Goal: Information Seeking & Learning: Learn about a topic

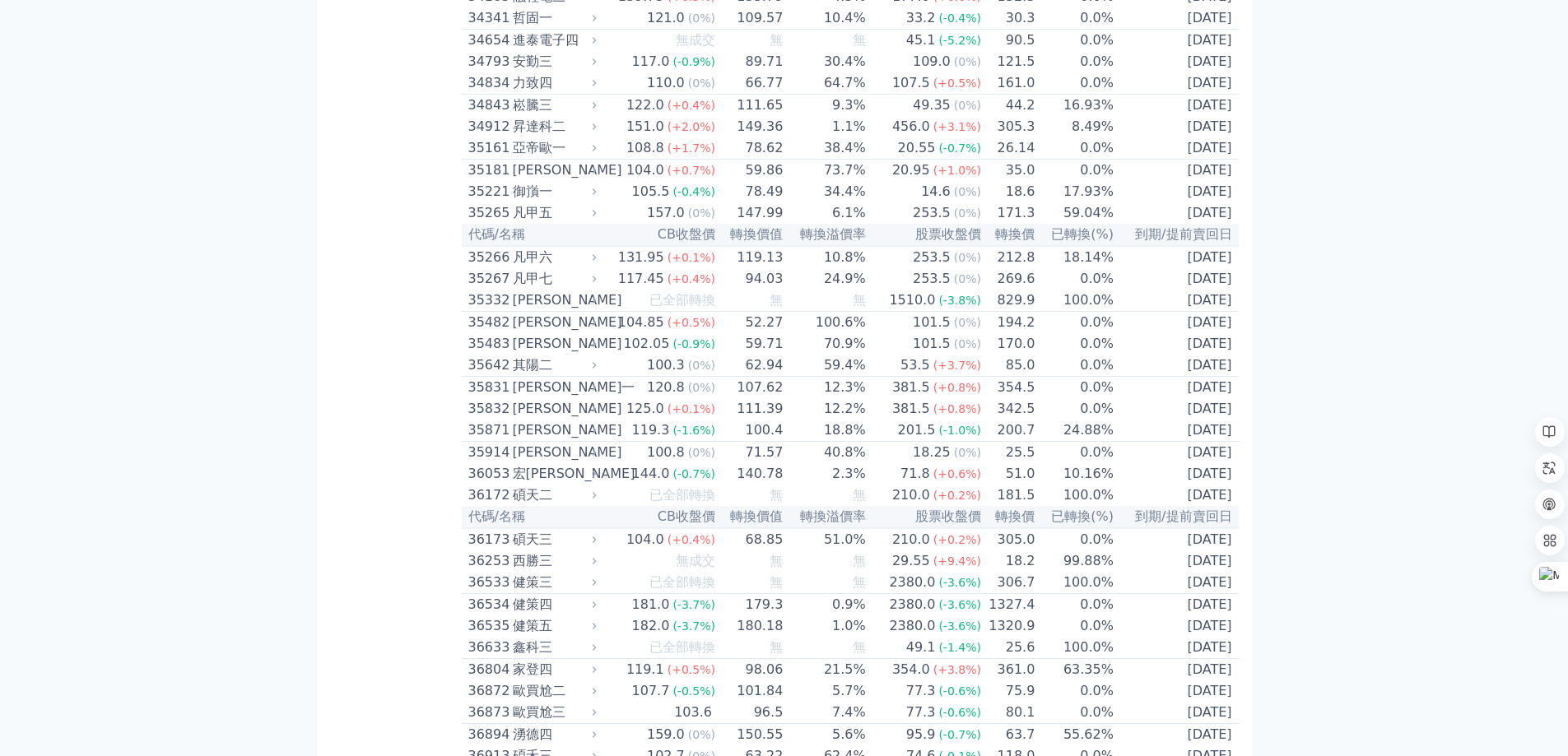
scroll to position [3842, 0]
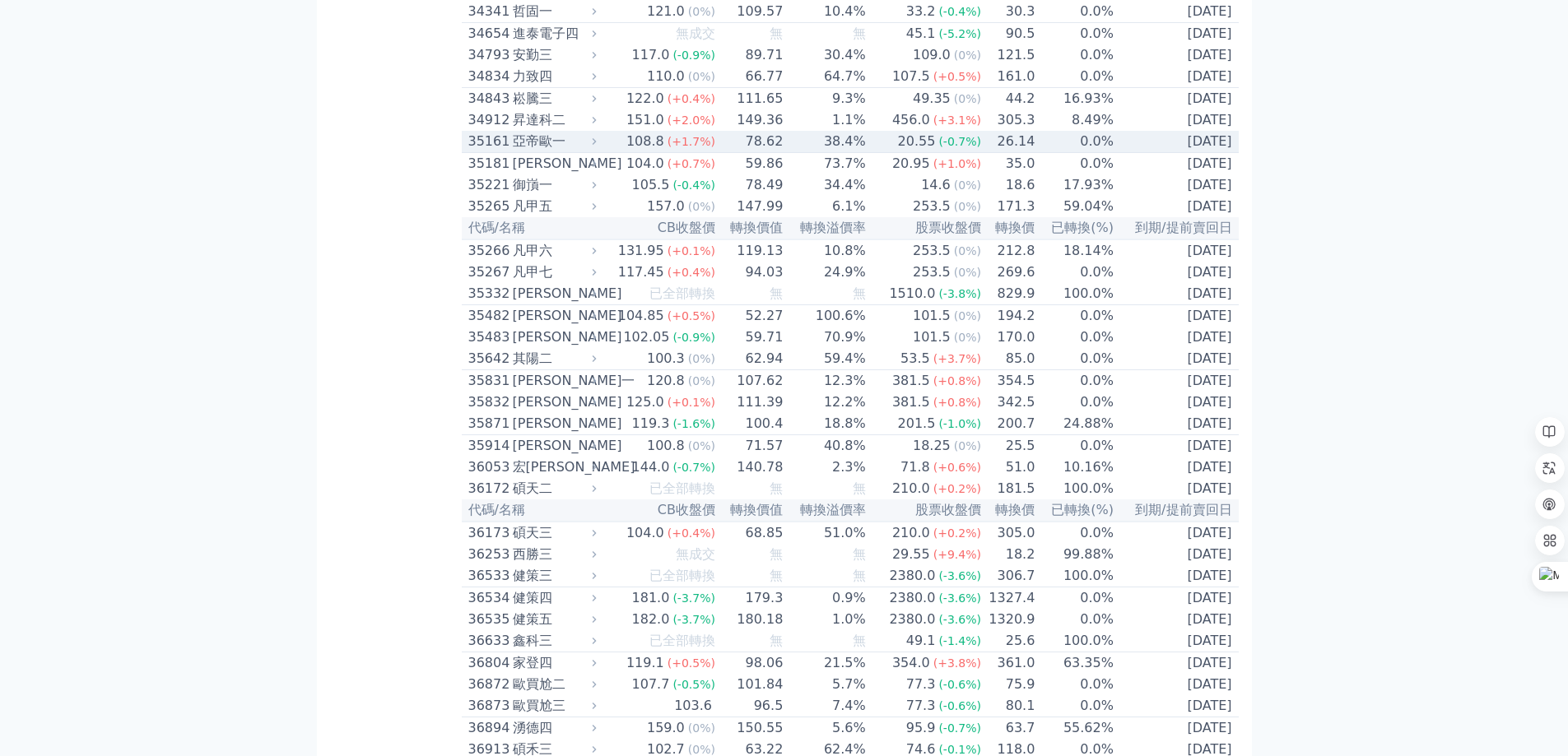
click at [599, 147] on icon at bounding box center [593, 141] width 11 height 11
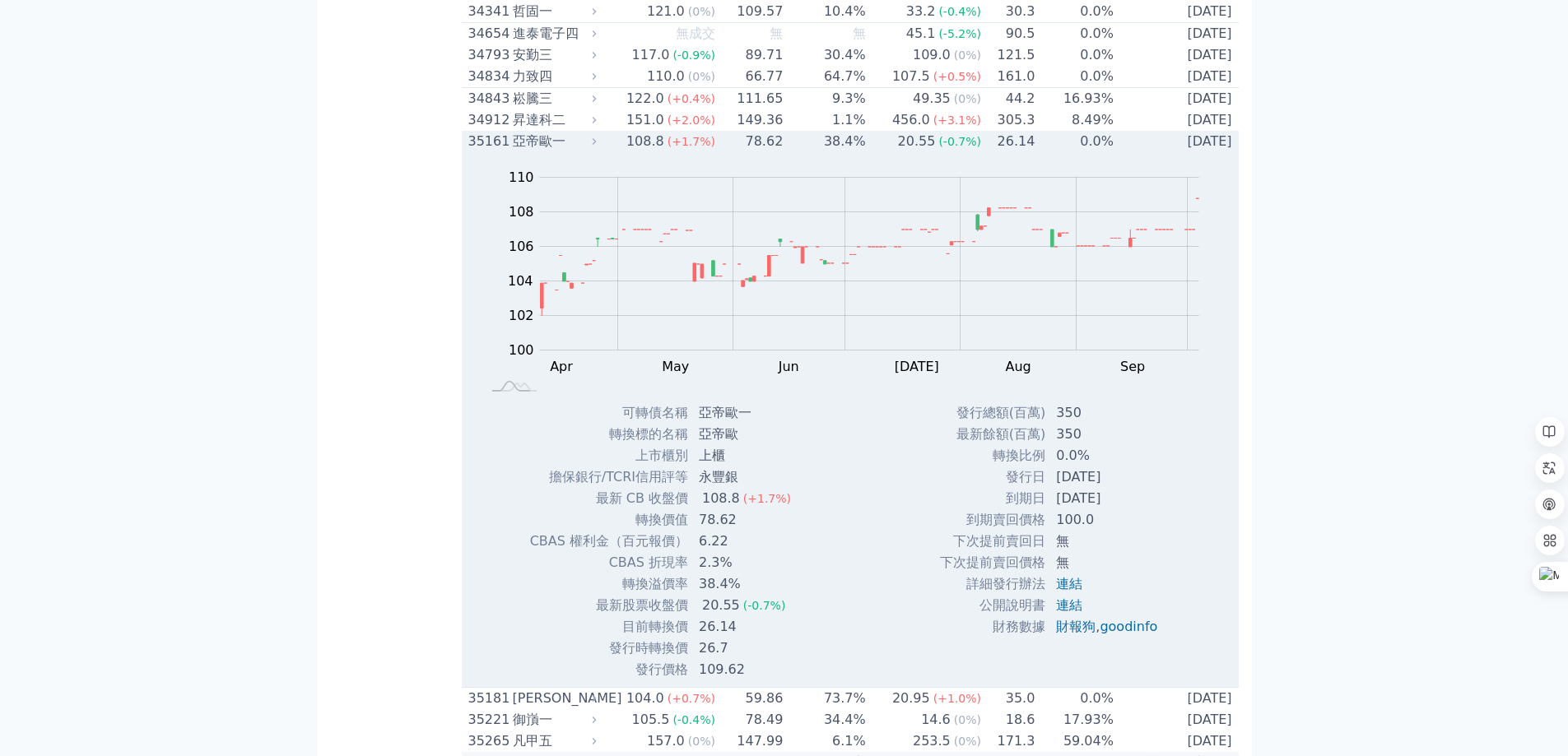
scroll to position [4171, 0]
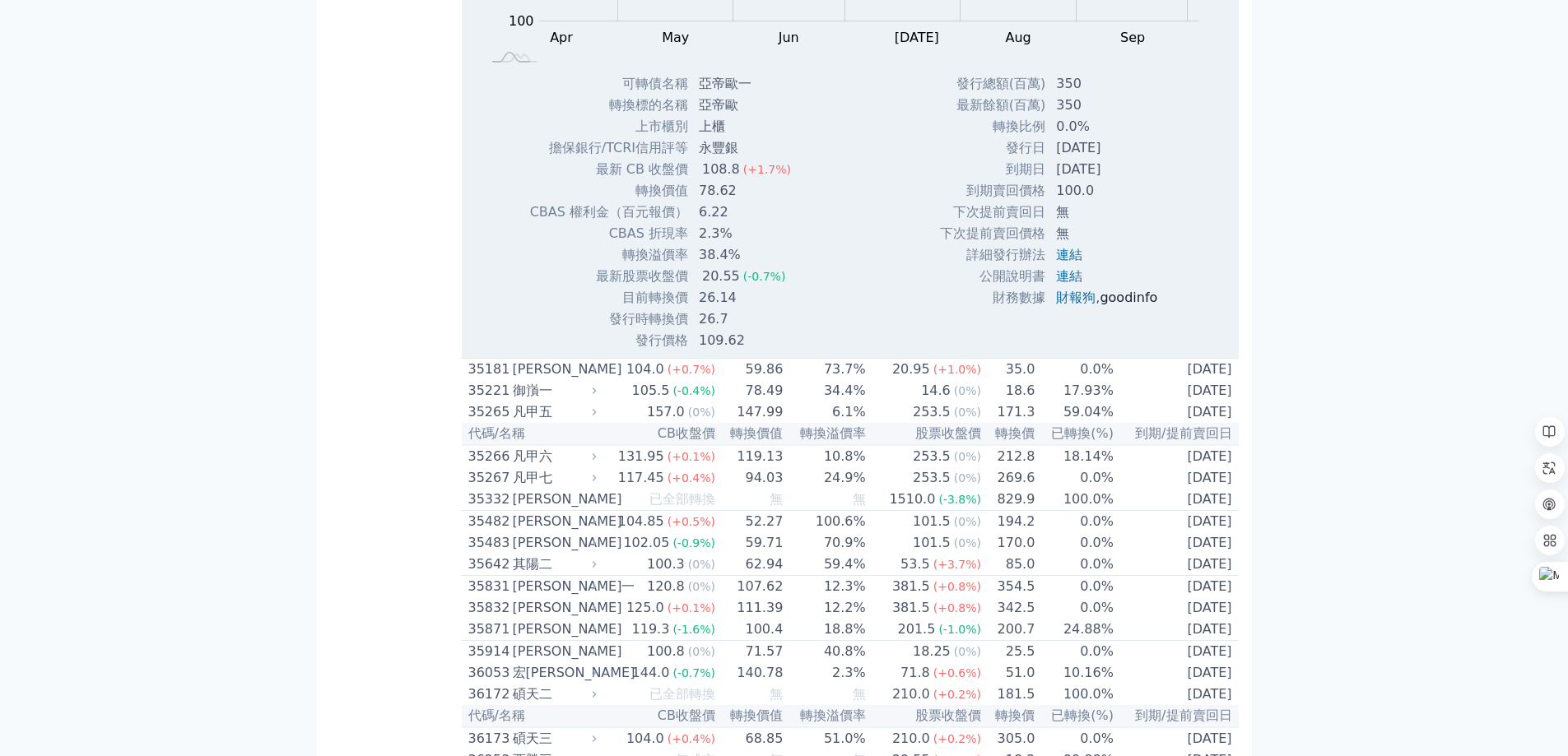
click at [1141, 306] on link "goodinfo" at bounding box center [1128, 297] width 58 height 15
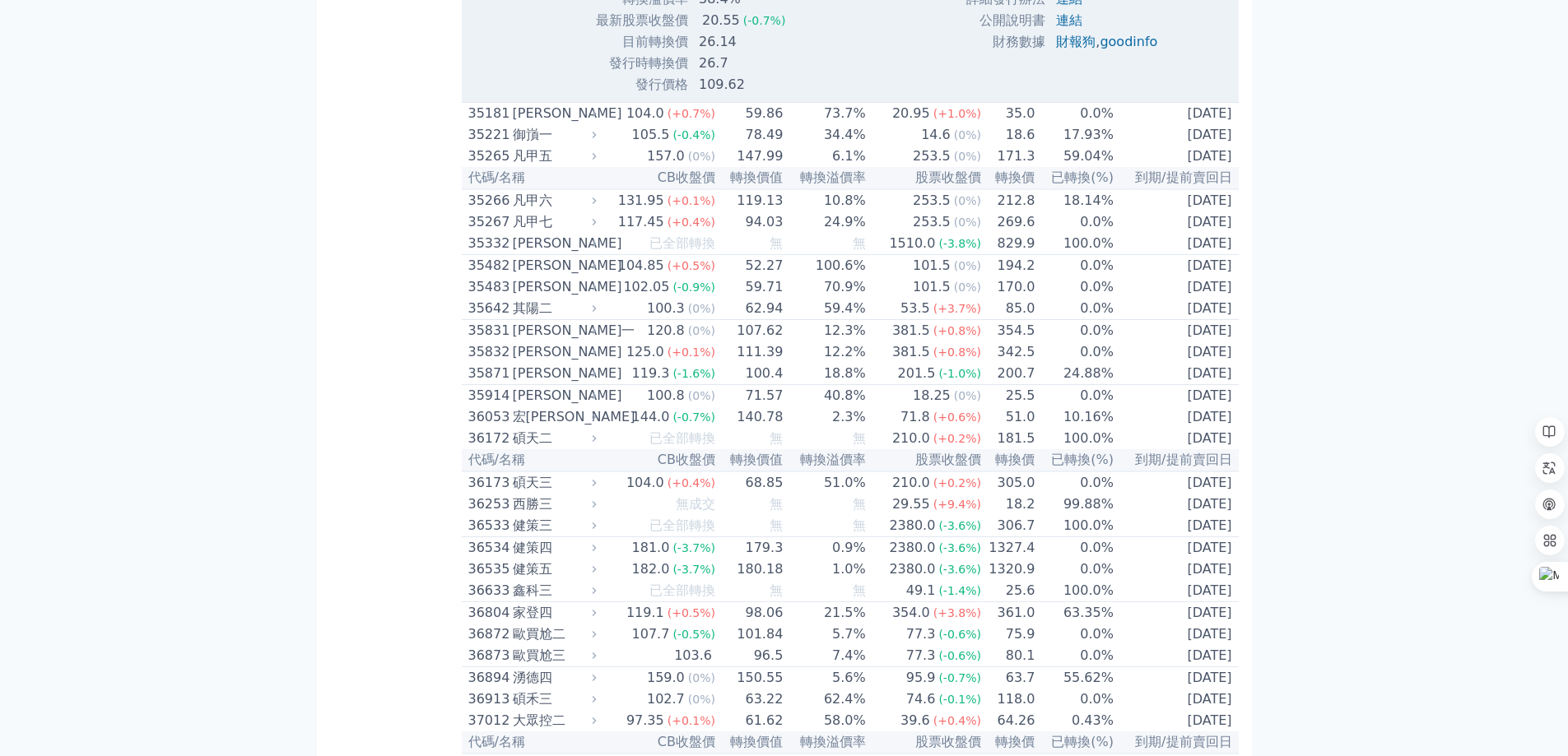
scroll to position [4611, 0]
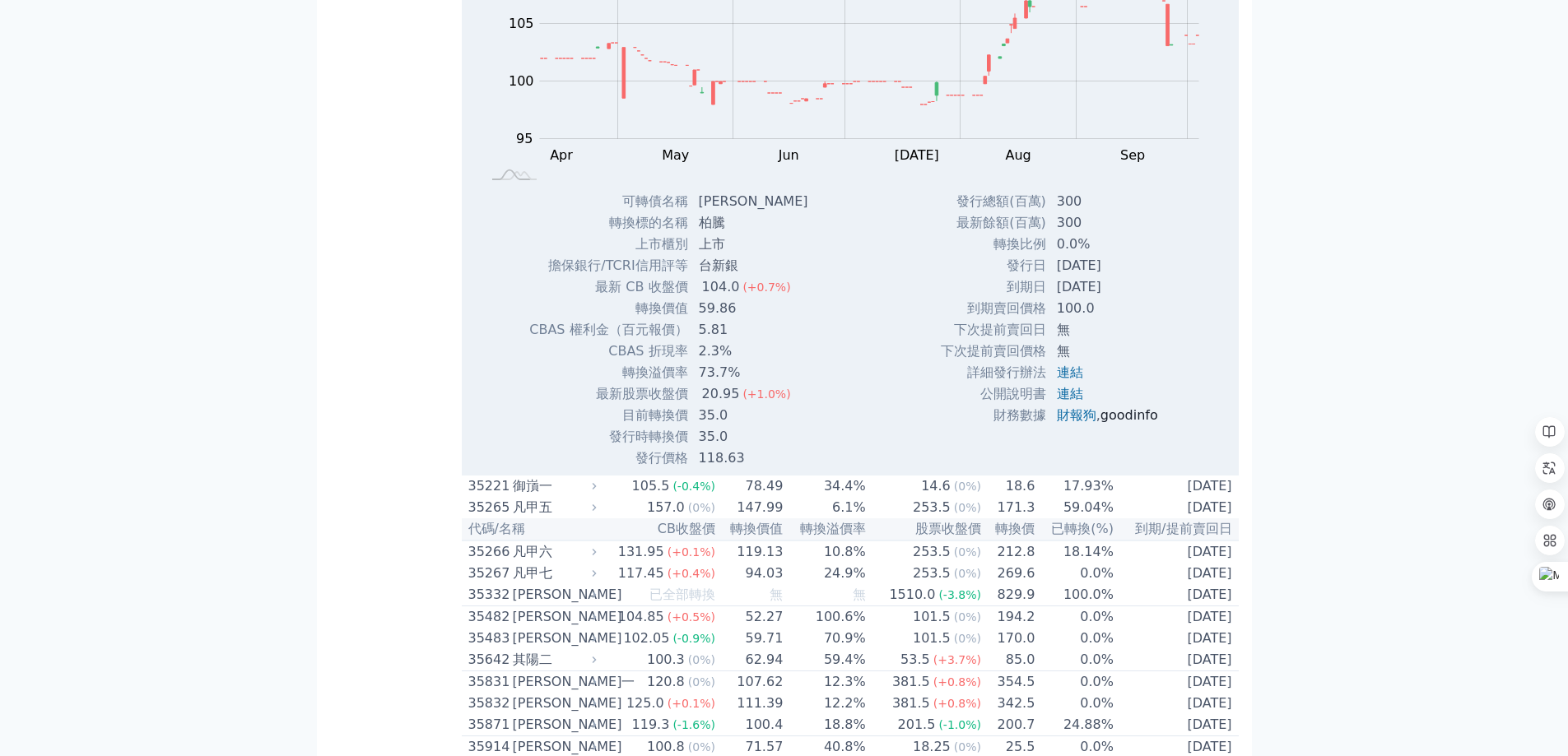
click at [1116, 423] on link "goodinfo" at bounding box center [1129, 415] width 58 height 15
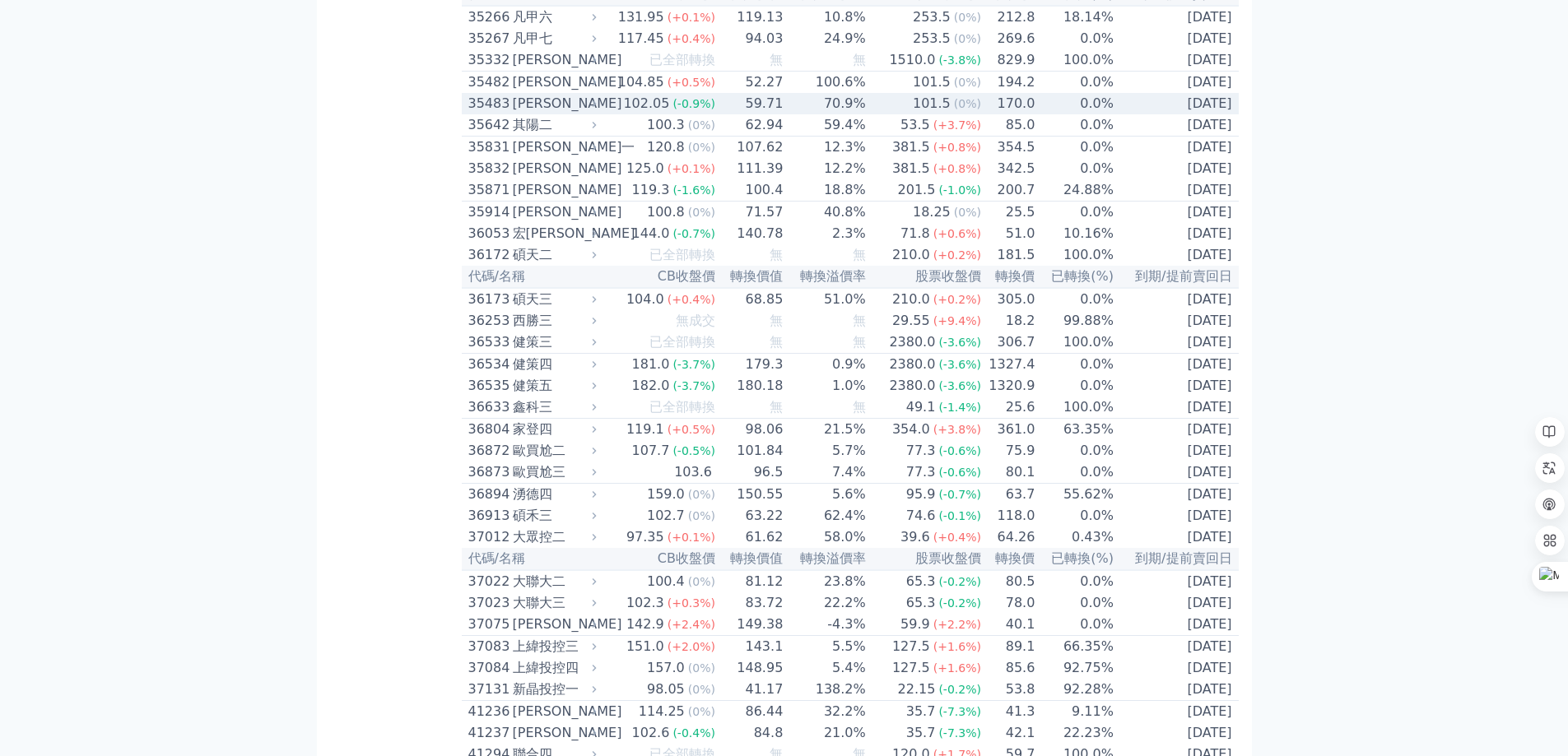
click at [497, 113] on div "35483" at bounding box center [489, 103] width 40 height 20
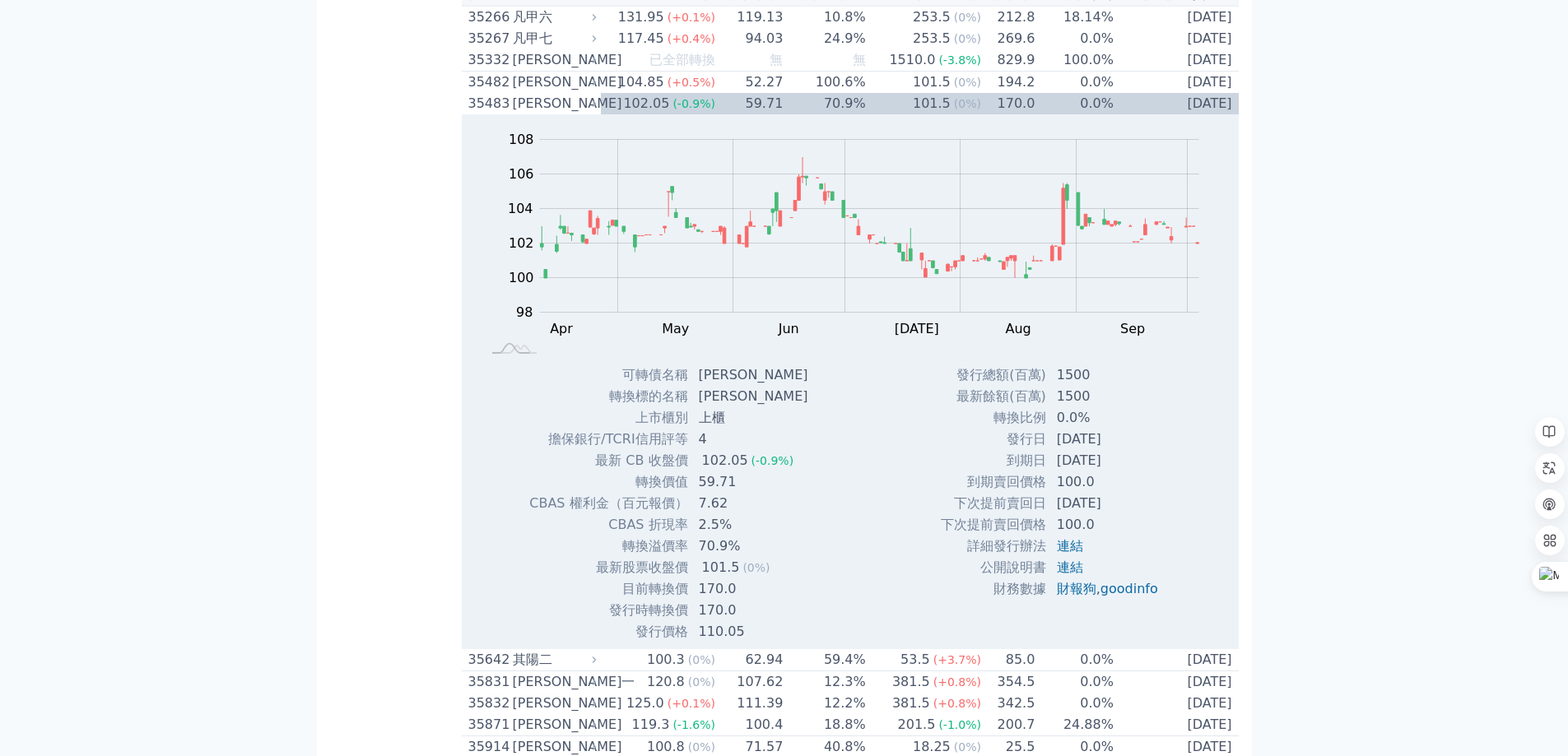
scroll to position [4939, 0]
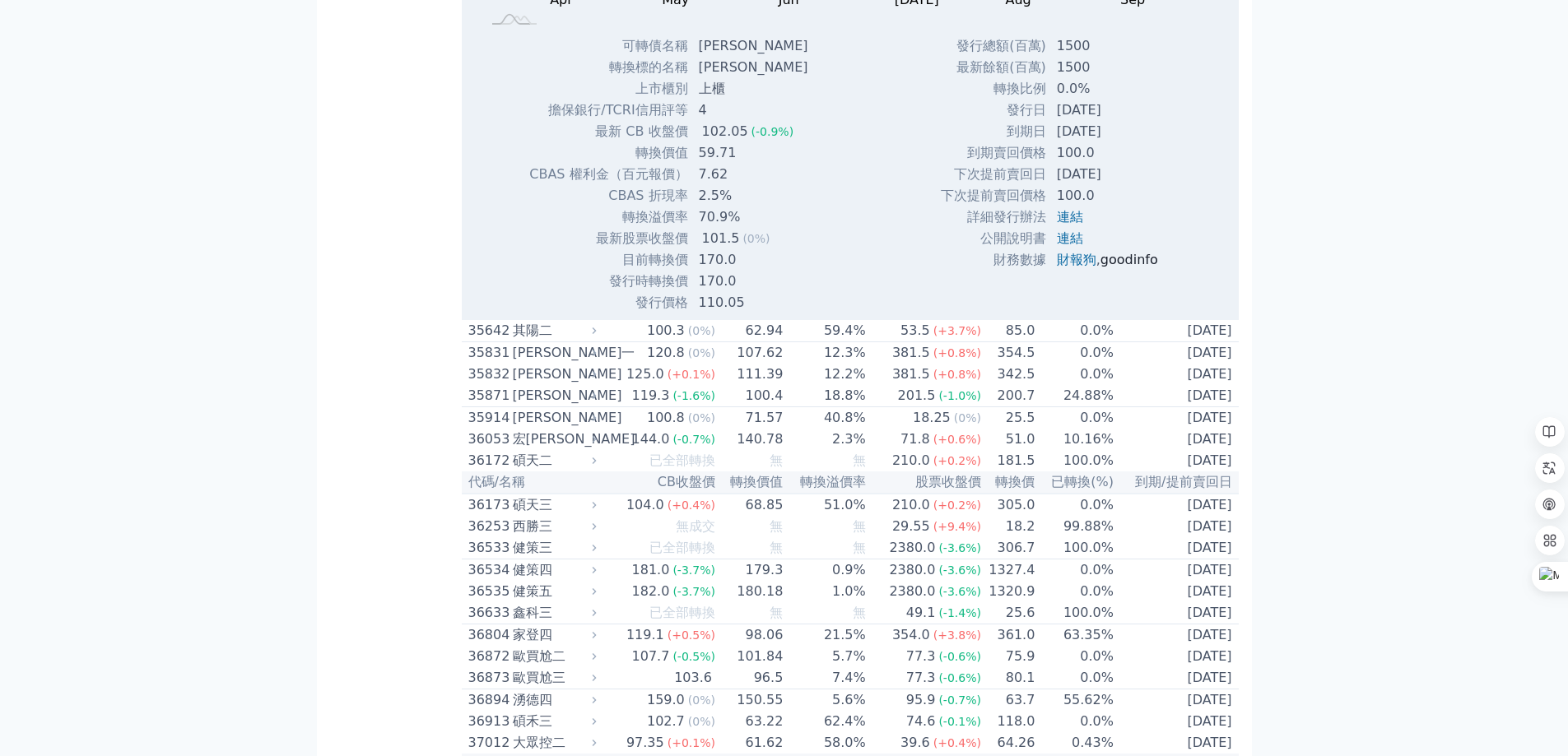
click at [1128, 267] on link "goodinfo" at bounding box center [1129, 260] width 58 height 15
